Goal: Find specific page/section: Find specific page/section

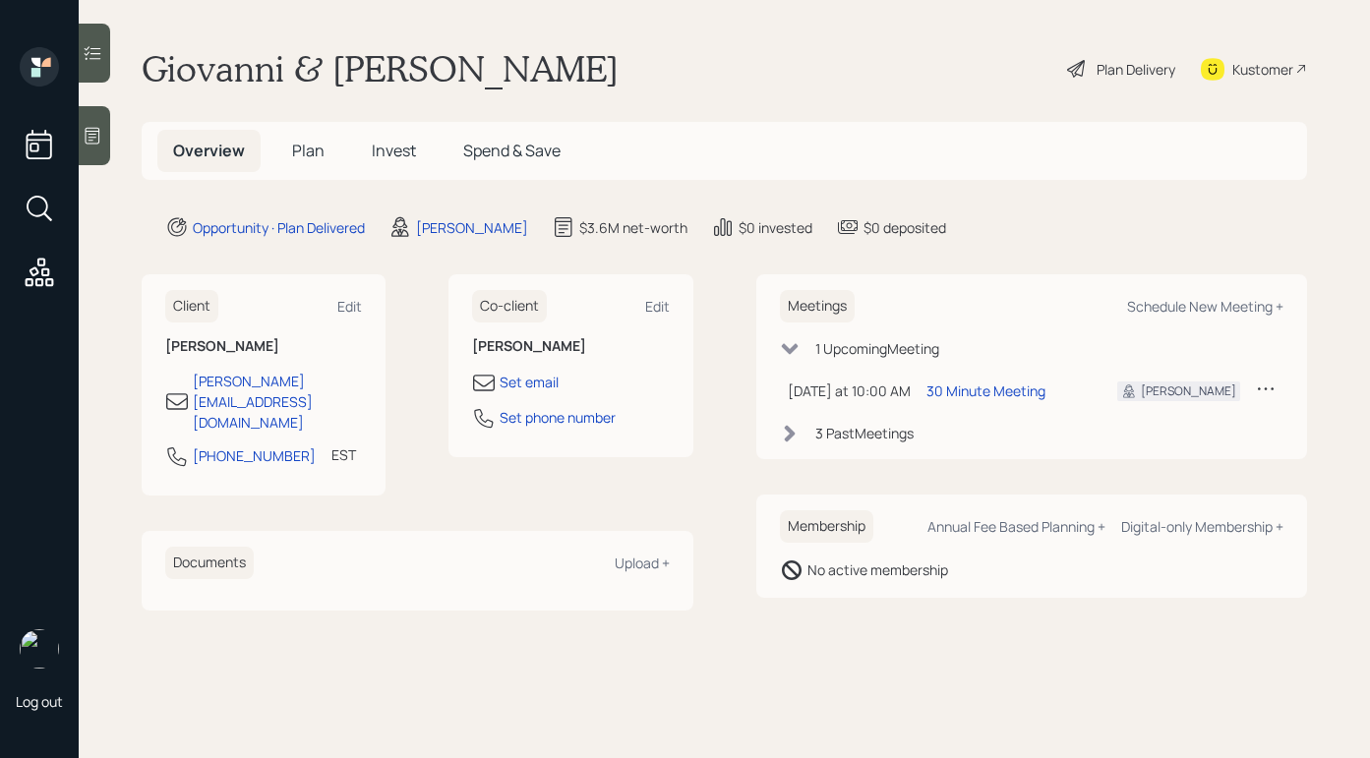
click at [1117, 70] on div "Plan Delivery" at bounding box center [1136, 69] width 79 height 21
